Goal: Information Seeking & Learning: Learn about a topic

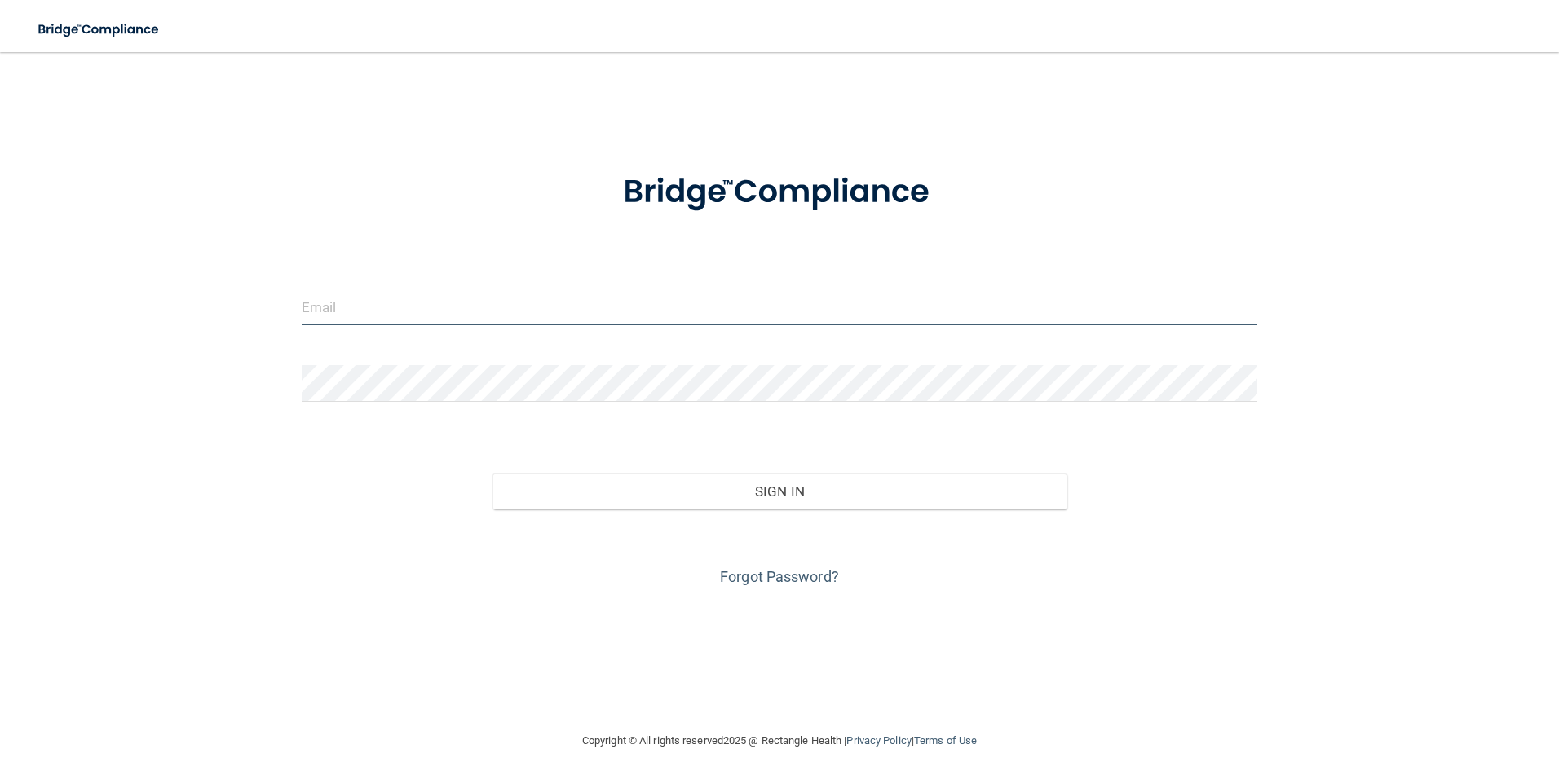
click at [508, 307] on input "email" at bounding box center [779, 307] width 956 height 37
type input "[EMAIL_ADDRESS][PERSON_NAME][DOMAIN_NAME]"
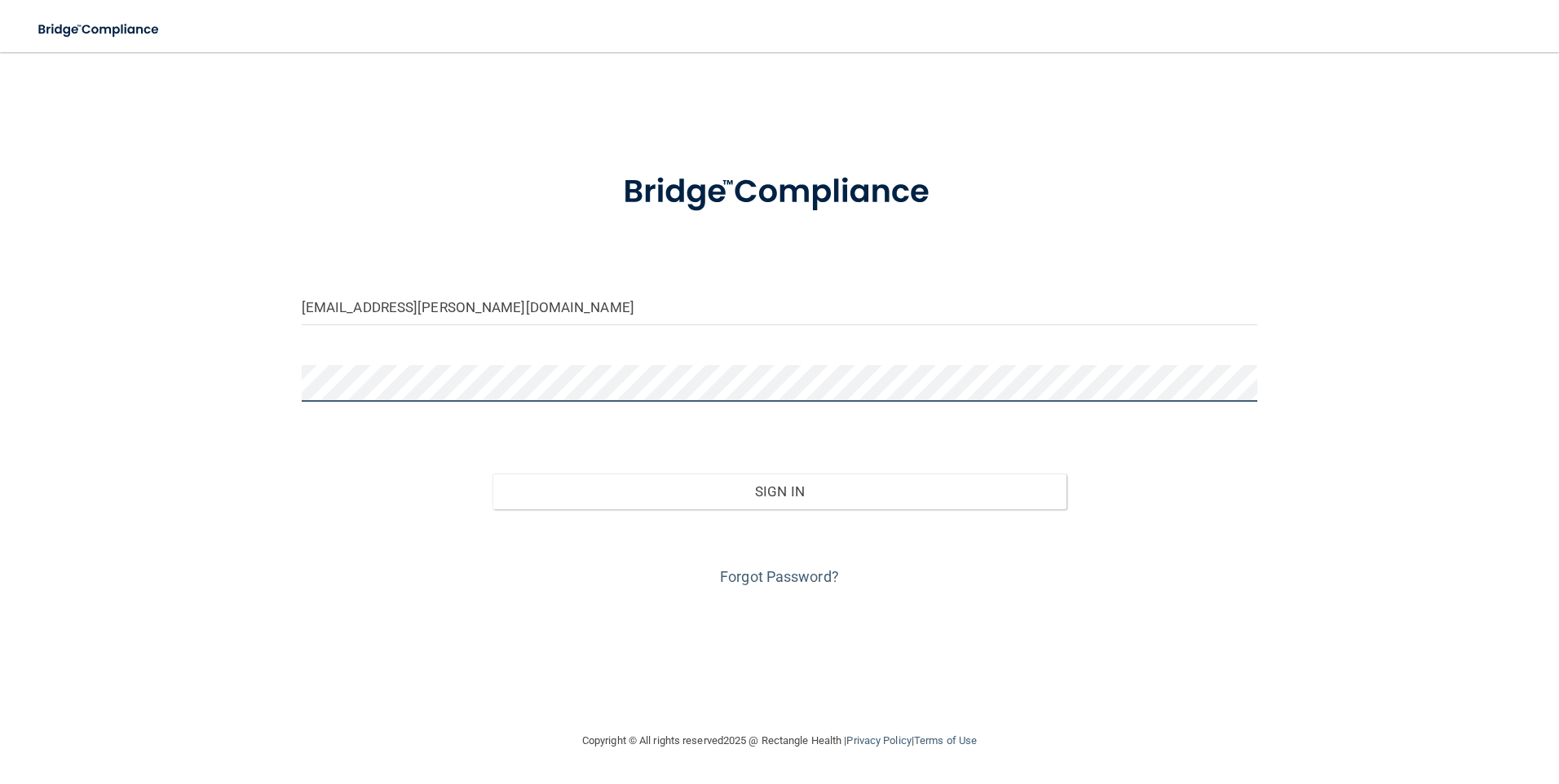
click at [493, 473] on button "Sign In" at bounding box center [780, 491] width 574 height 36
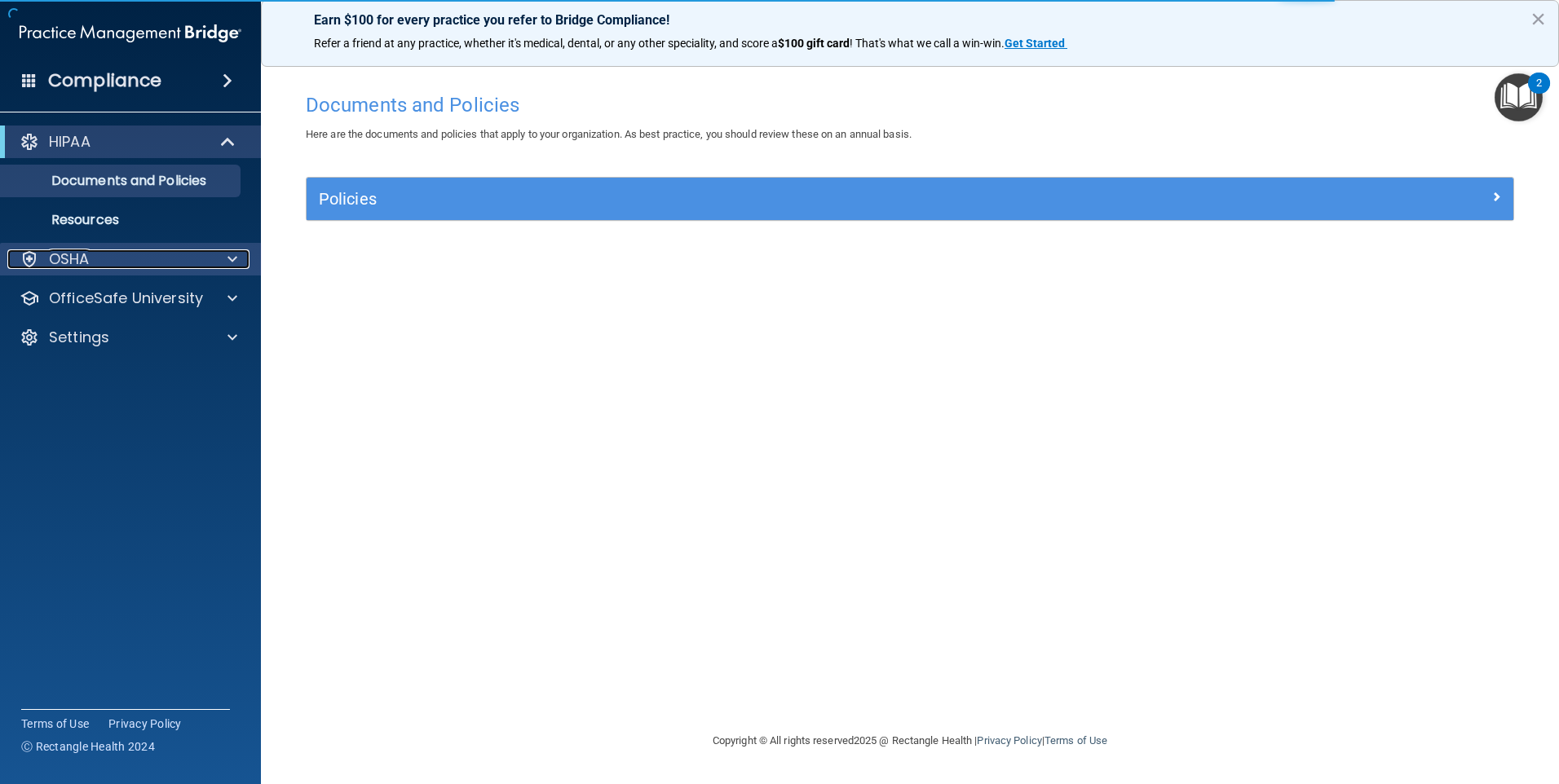
click at [96, 263] on div "OSHA" at bounding box center [108, 259] width 202 height 19
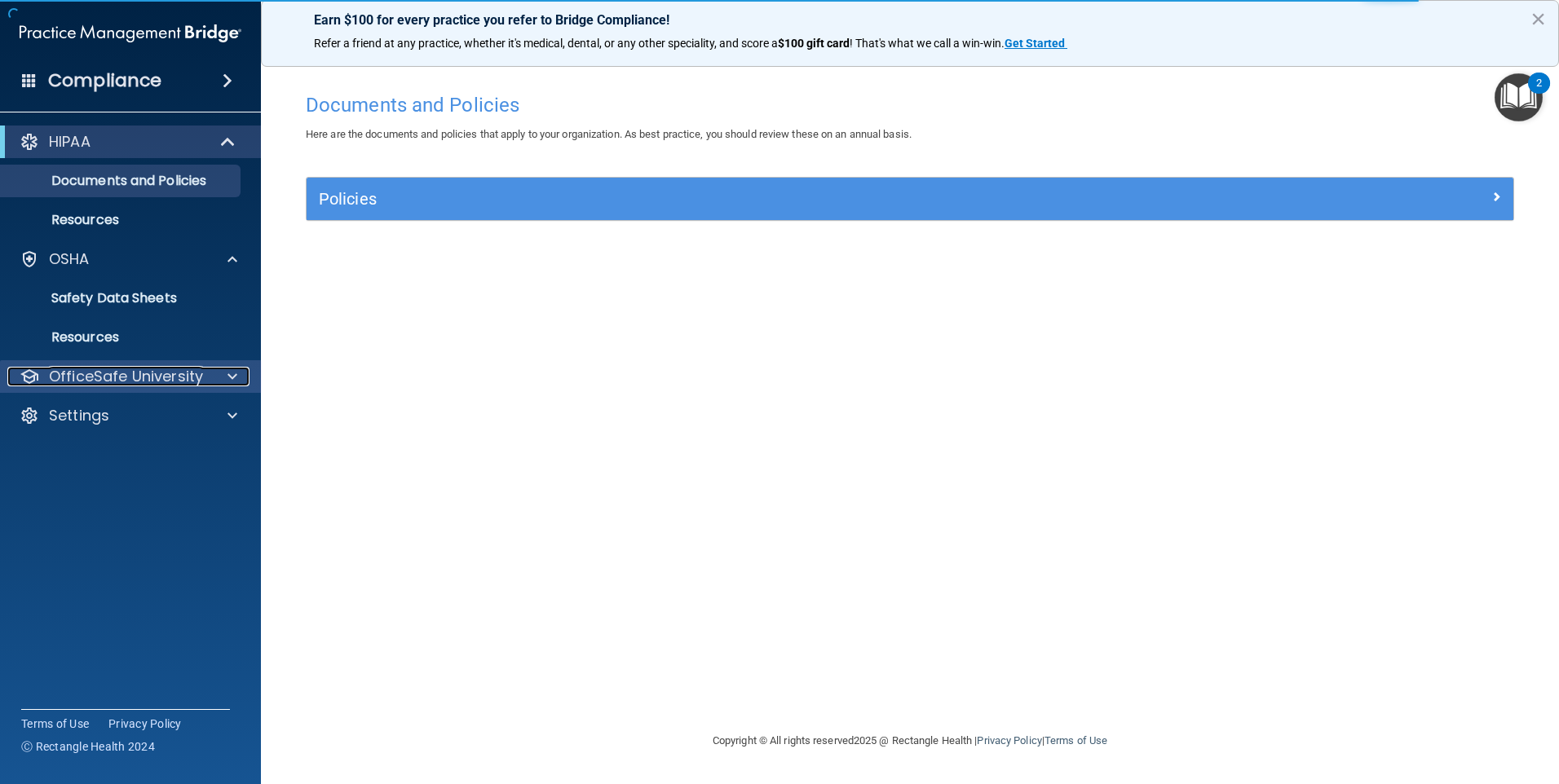
click at [86, 369] on p "OfficeSafe University" at bounding box center [126, 376] width 154 height 19
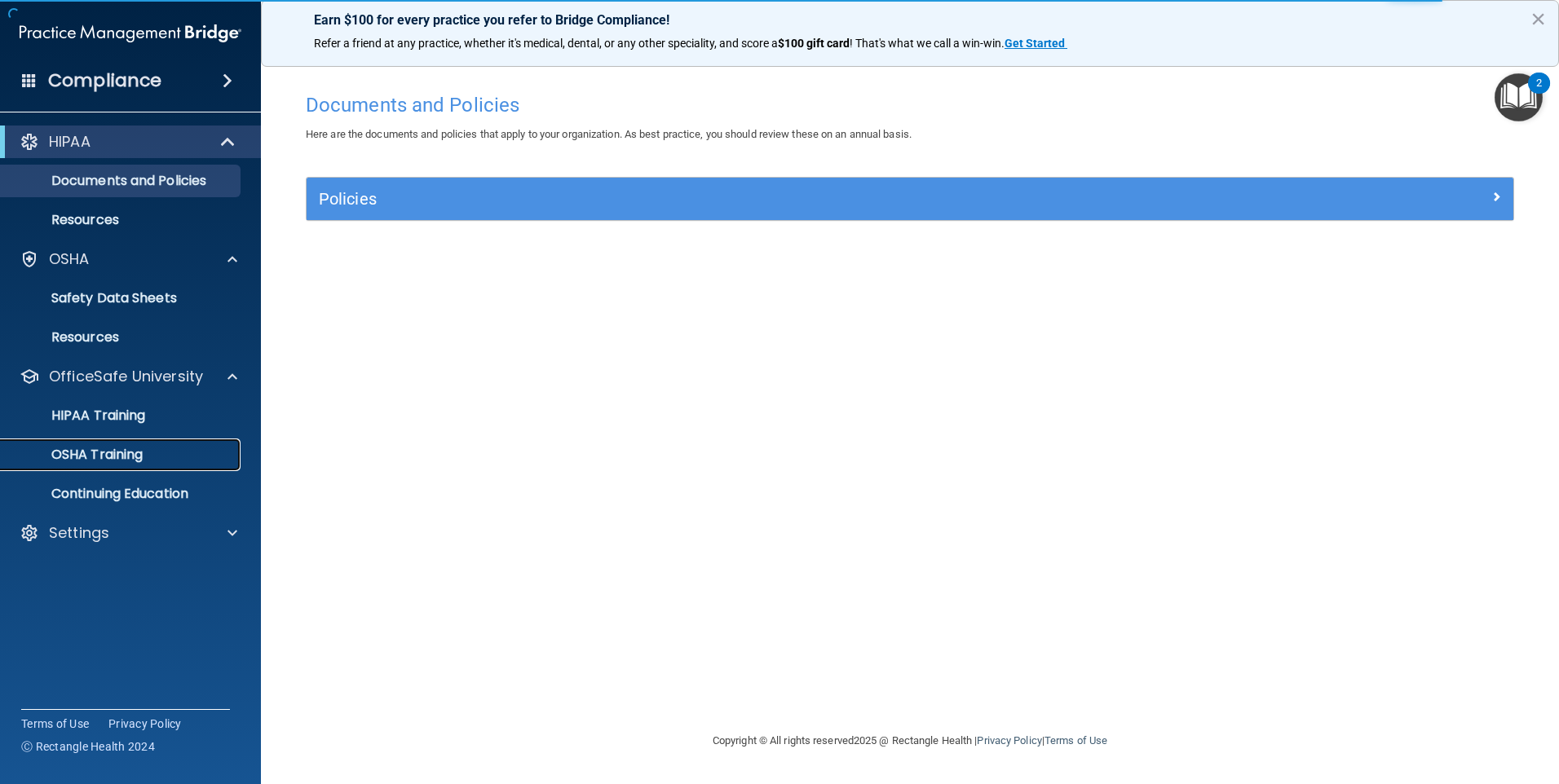
click at [102, 439] on link "OSHA Training" at bounding box center [112, 454] width 257 height 33
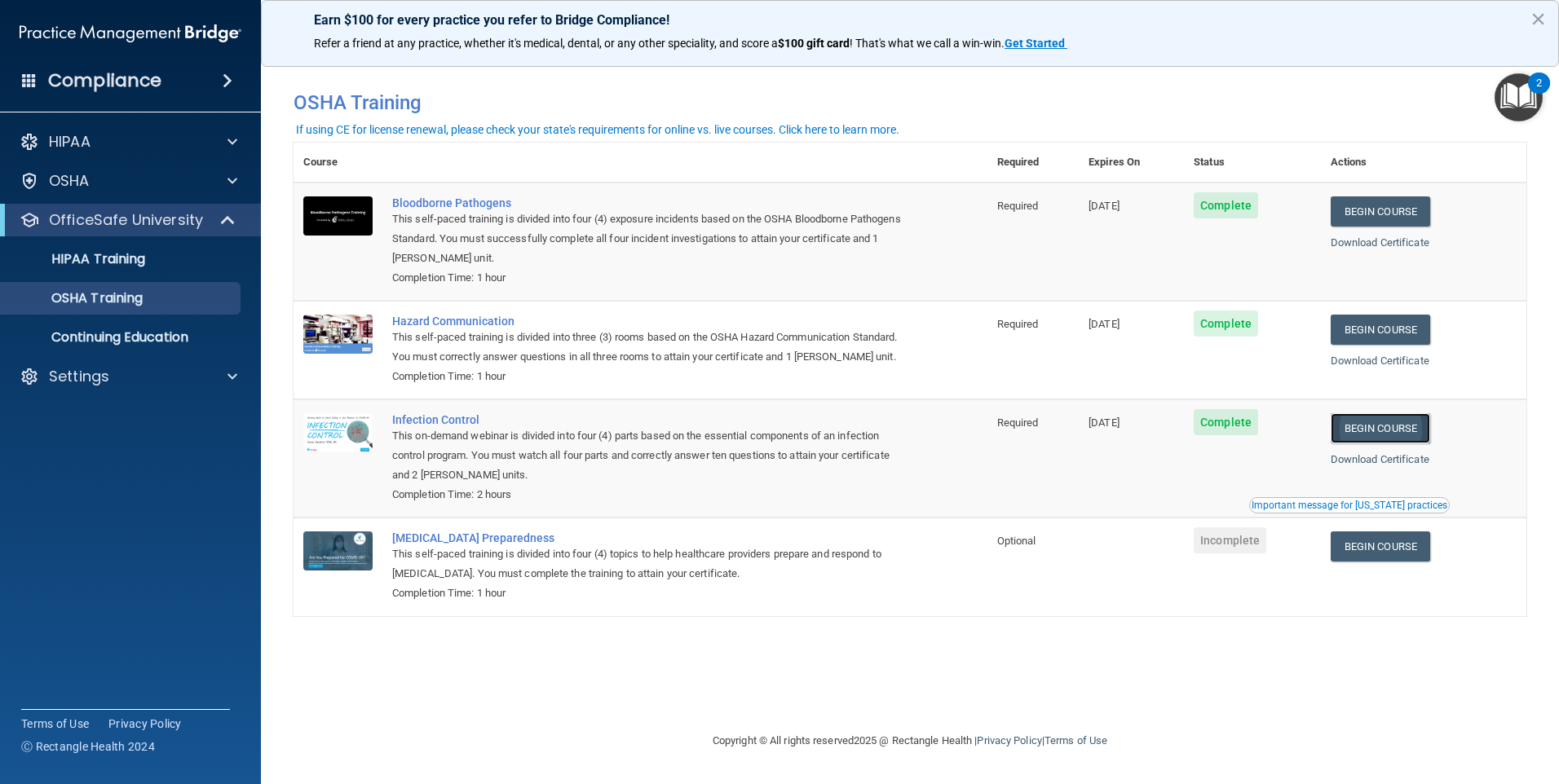
click at [1376, 443] on link "Begin Course" at bounding box center [1380, 428] width 99 height 30
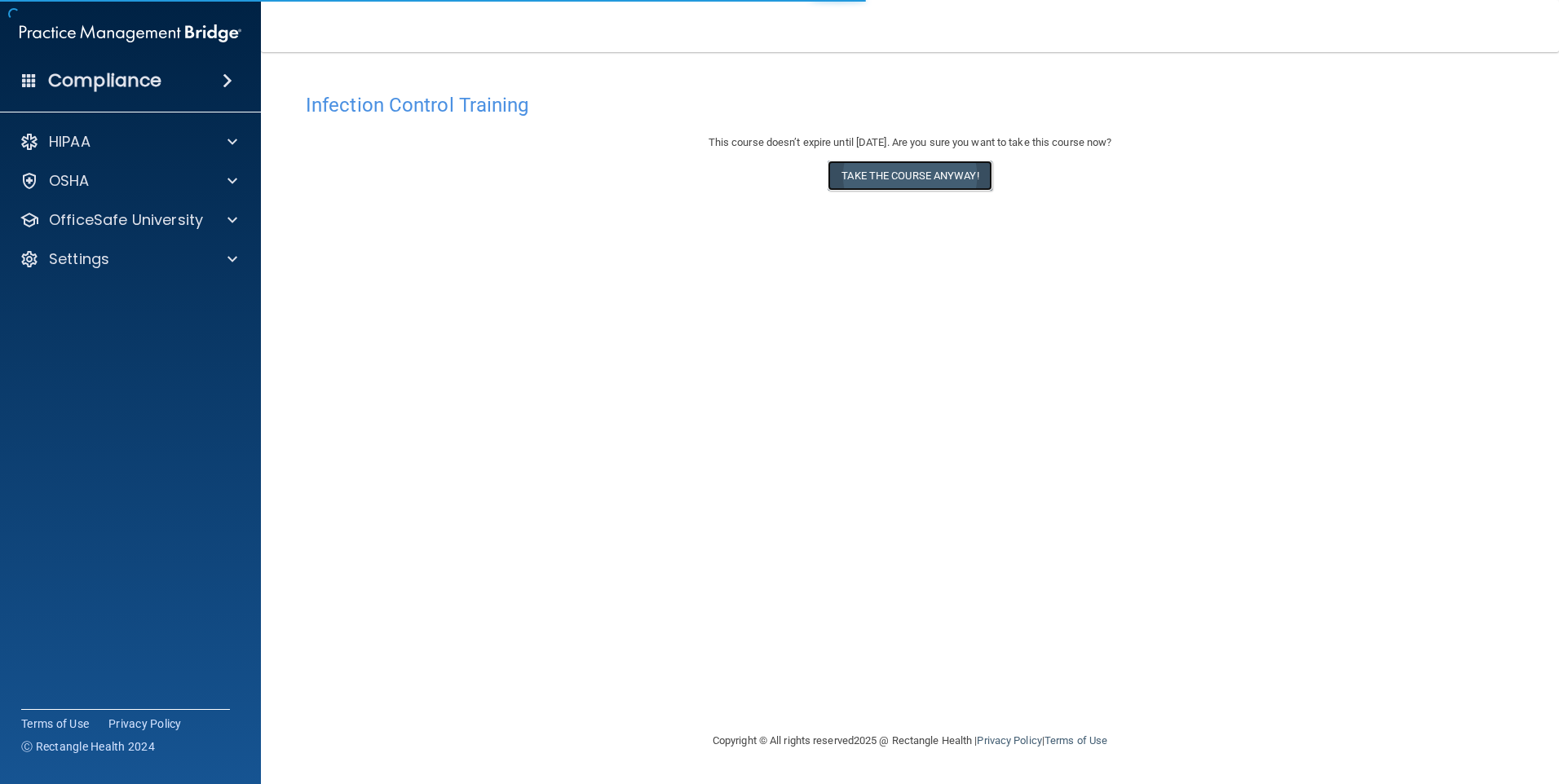
click at [887, 180] on button "Take the course anyway!" at bounding box center [909, 175] width 164 height 30
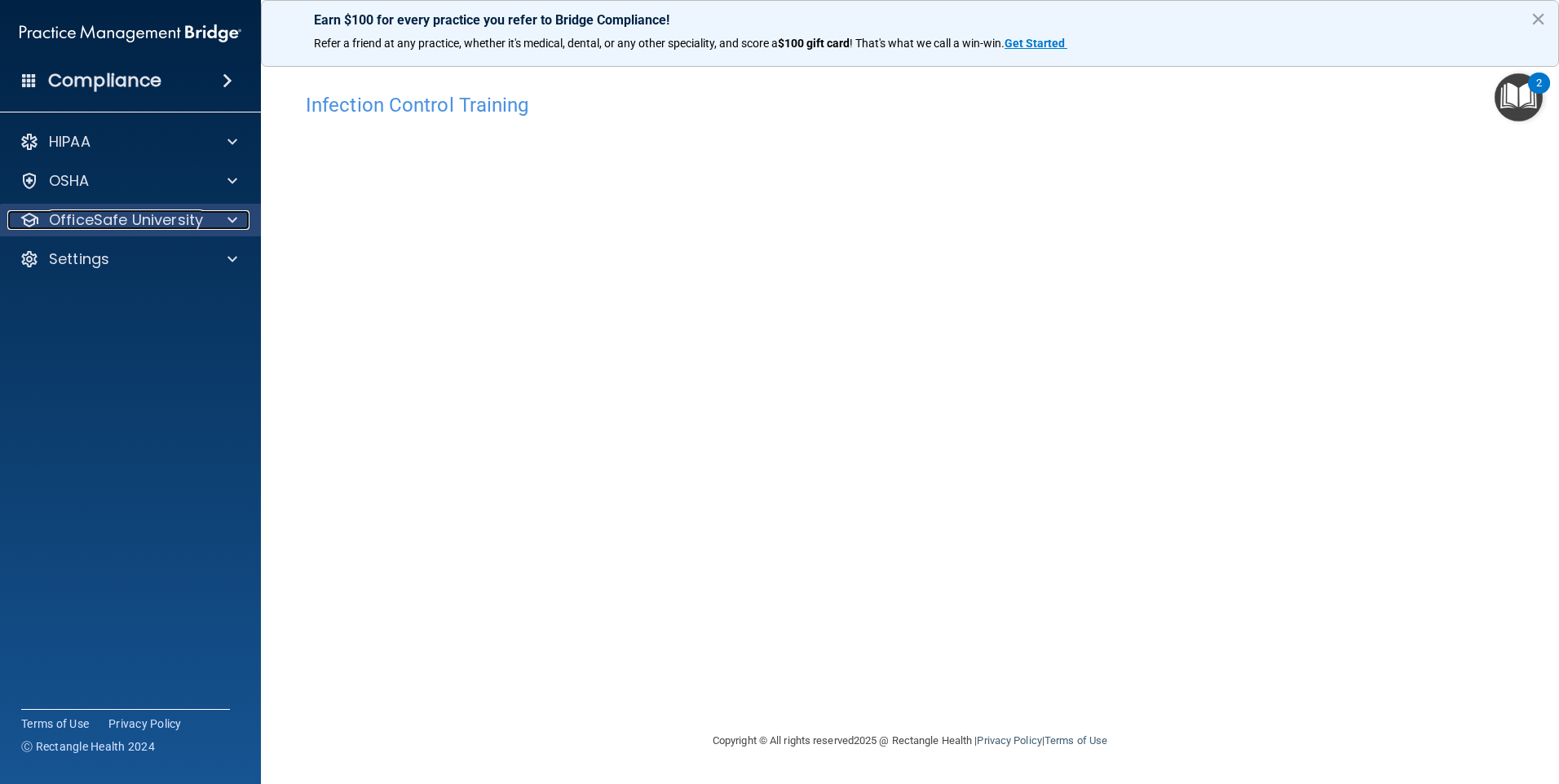
click at [102, 217] on p "OfficeSafe University" at bounding box center [126, 220] width 154 height 19
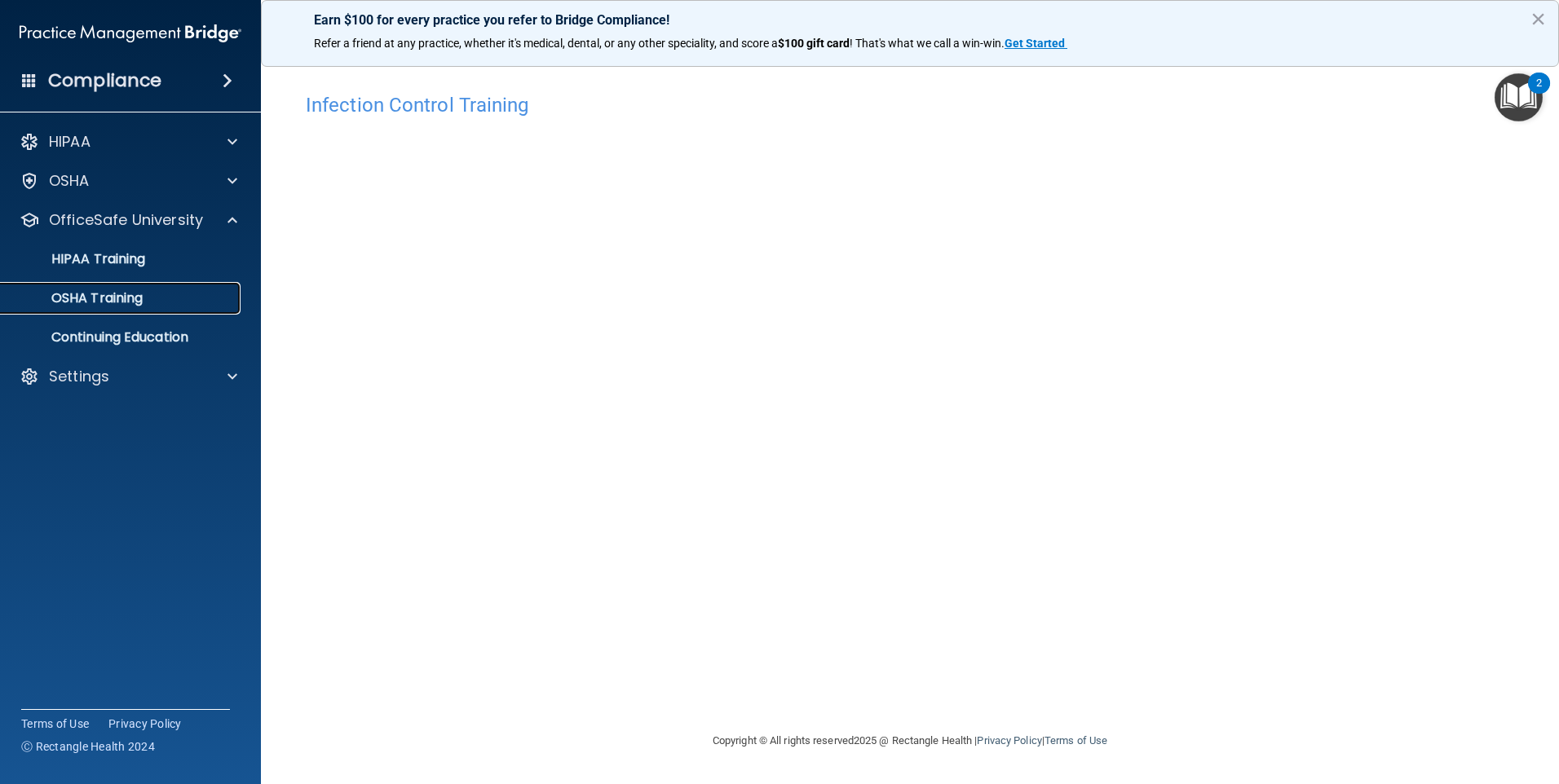
click at [113, 305] on p "OSHA Training" at bounding box center [76, 298] width 132 height 16
